Goal: Transaction & Acquisition: Purchase product/service

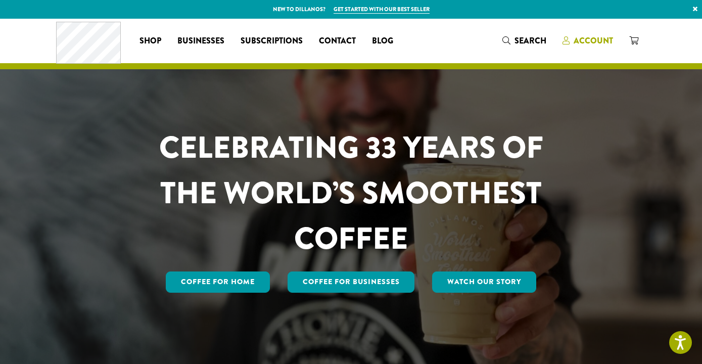
click at [593, 41] on span "Account" at bounding box center [593, 41] width 39 height 12
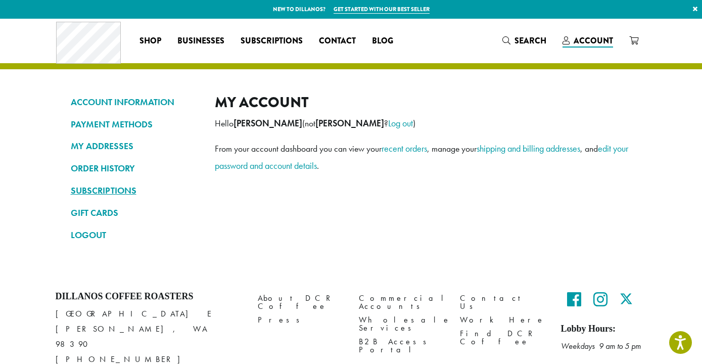
click at [115, 189] on link "SUBSCRIPTIONS" at bounding box center [135, 190] width 129 height 17
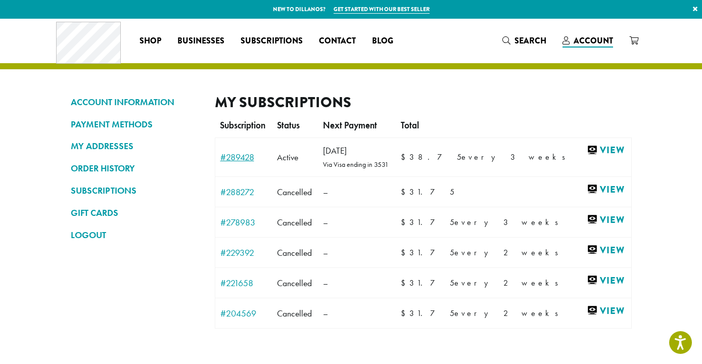
click at [239, 157] on link "#289428" at bounding box center [243, 157] width 47 height 9
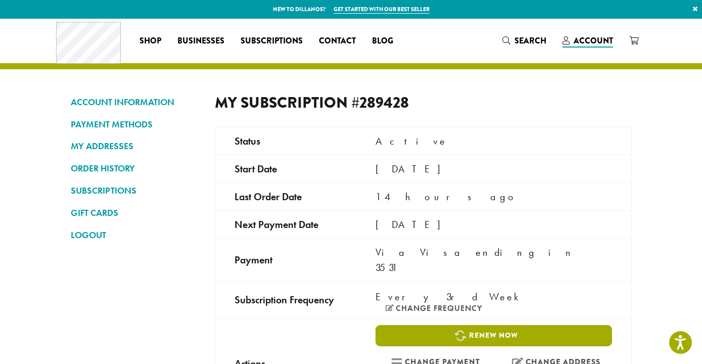
click at [473, 325] on link "Renew now" at bounding box center [494, 335] width 236 height 21
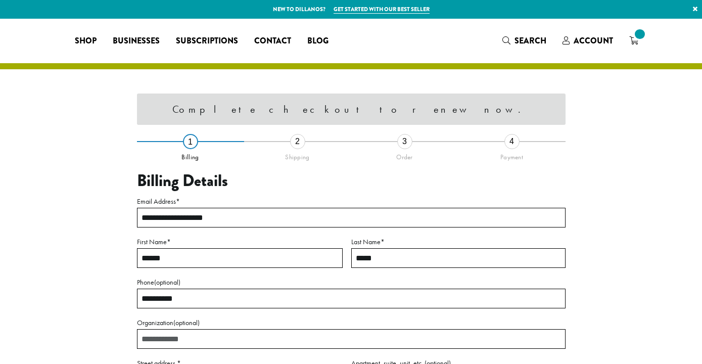
select select "**"
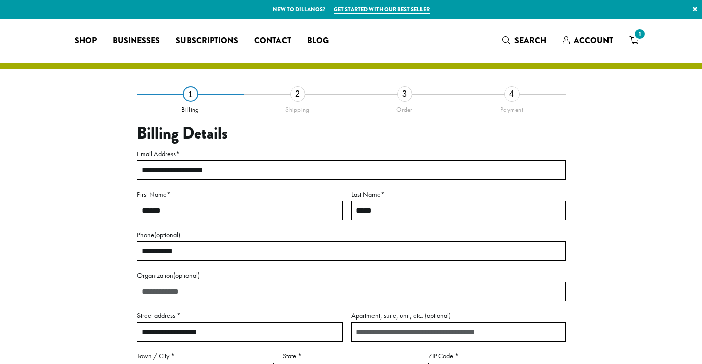
select select "**"
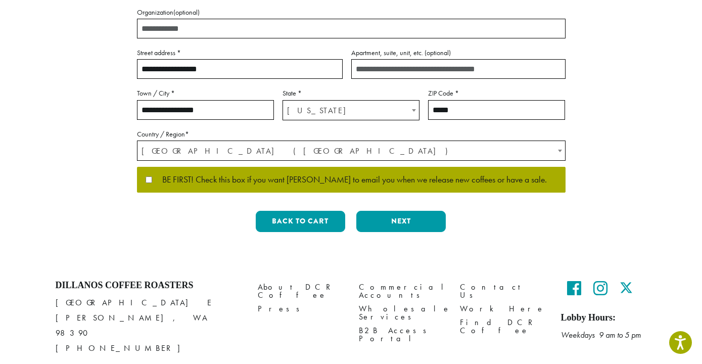
scroll to position [264, 0]
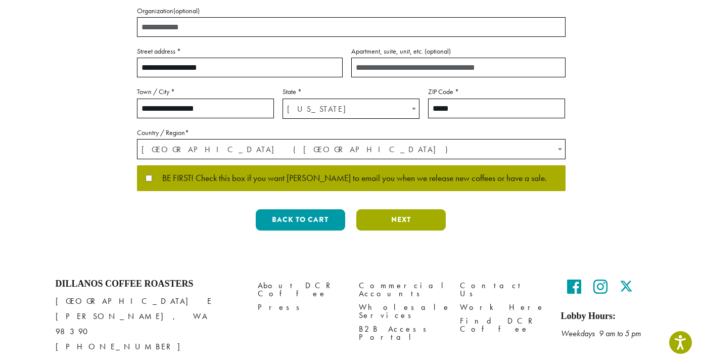
click at [394, 226] on button "Next" at bounding box center [402, 219] width 90 height 21
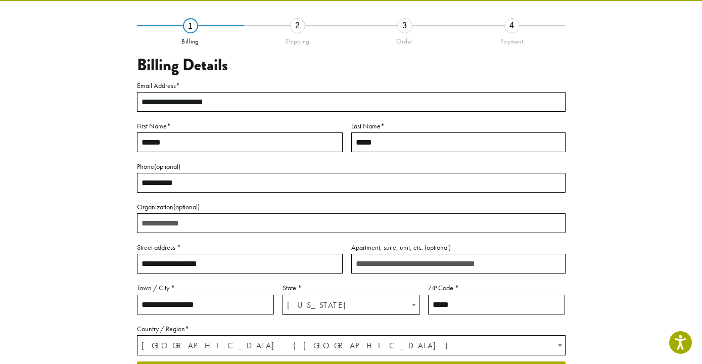
scroll to position [58, 0]
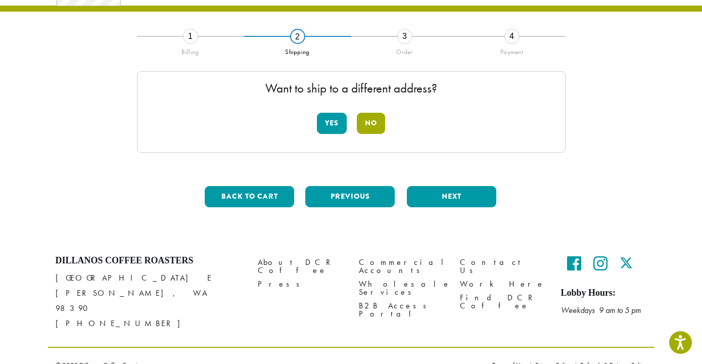
click at [369, 126] on button "No" at bounding box center [371, 123] width 28 height 21
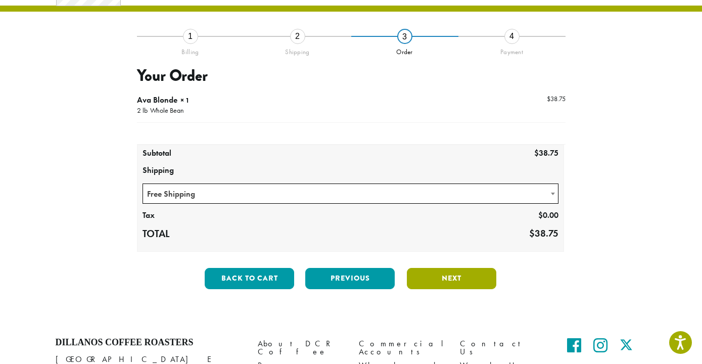
click at [450, 279] on button "Next" at bounding box center [452, 278] width 90 height 21
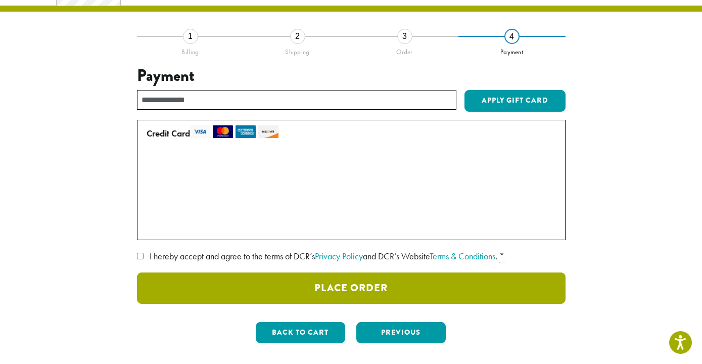
click at [285, 284] on button "Place Order" at bounding box center [351, 288] width 429 height 31
